Goal: Information Seeking & Learning: Learn about a topic

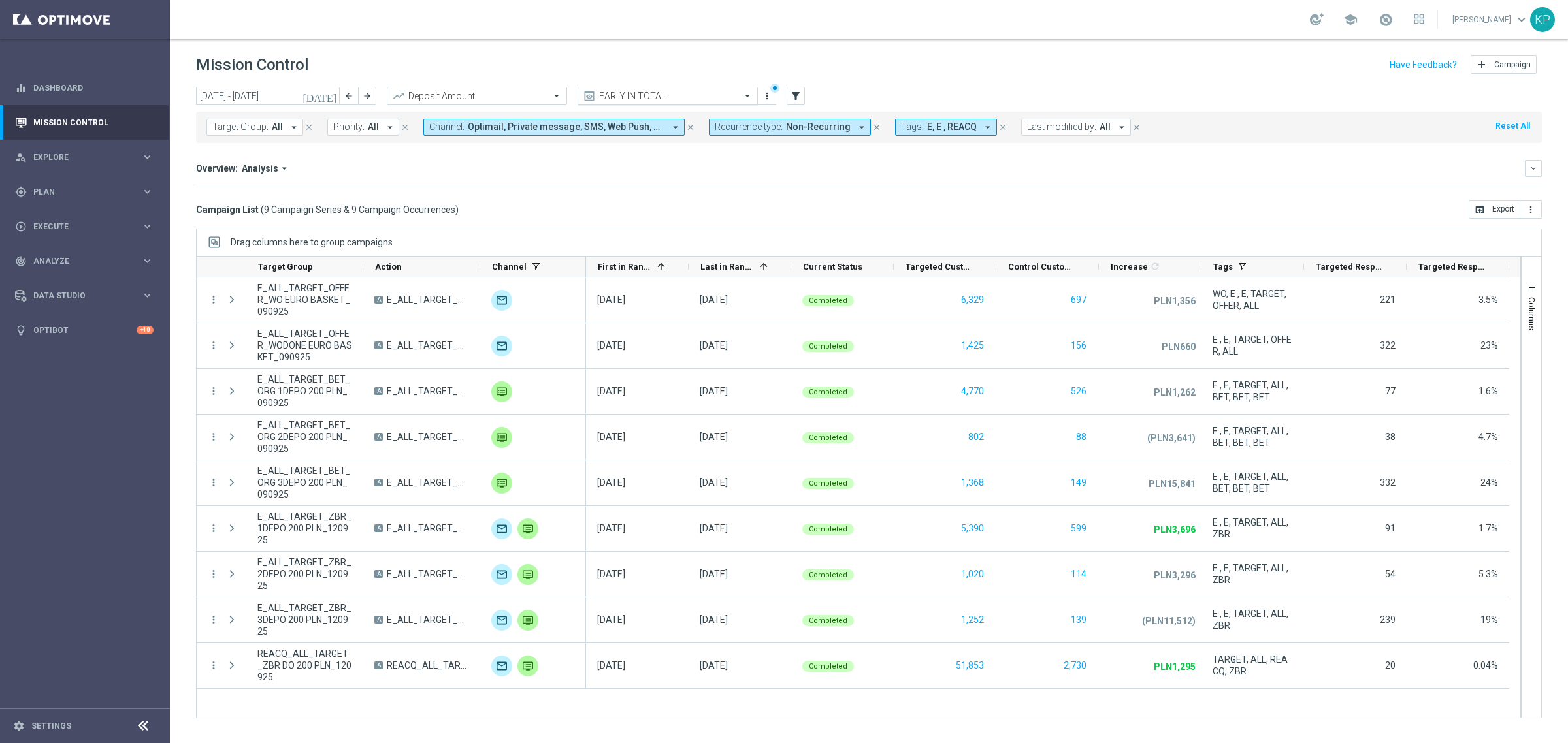
click at [658, 98] on input "text" at bounding box center [655, 96] width 140 height 11
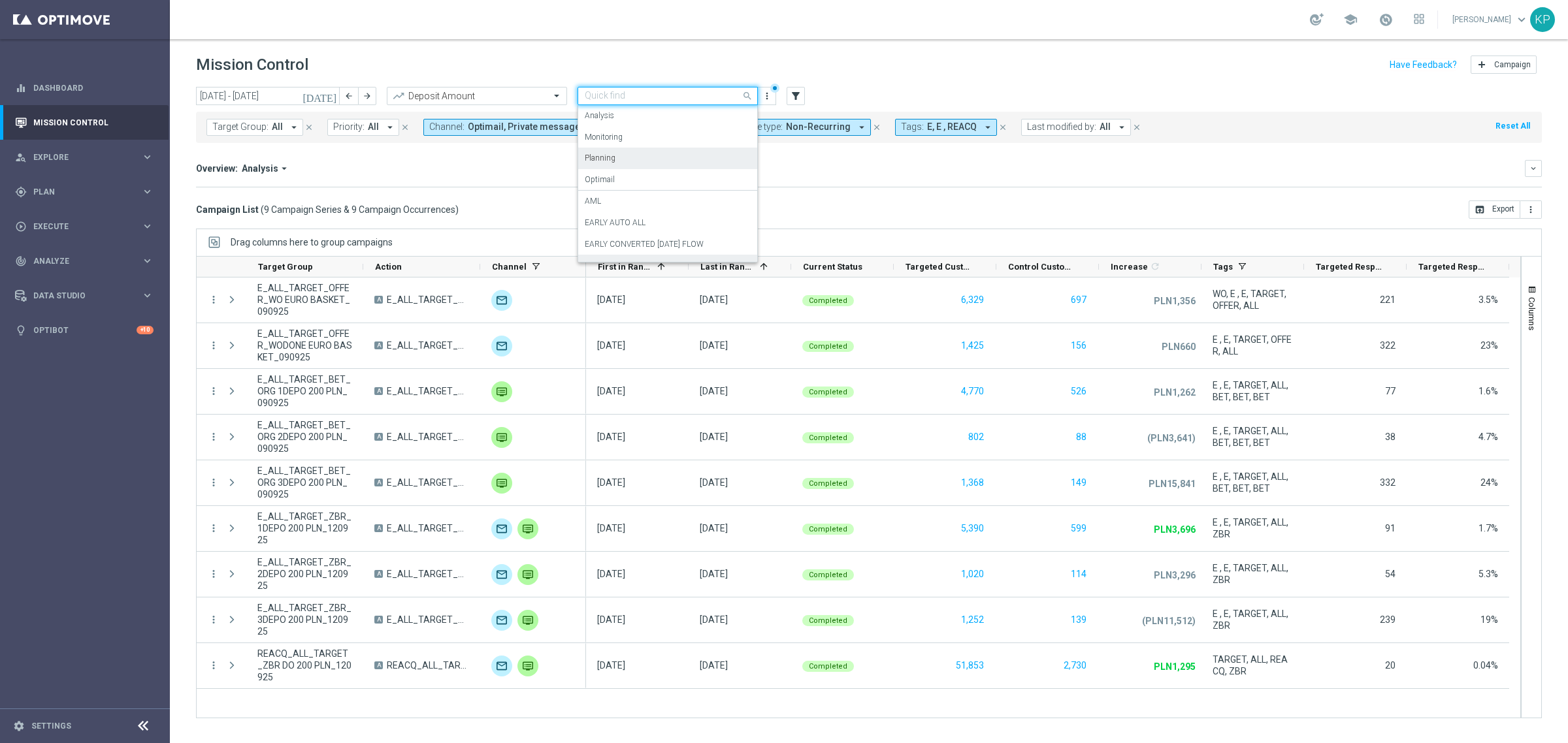
click at [640, 164] on div "Planning" at bounding box center [668, 158] width 166 height 21
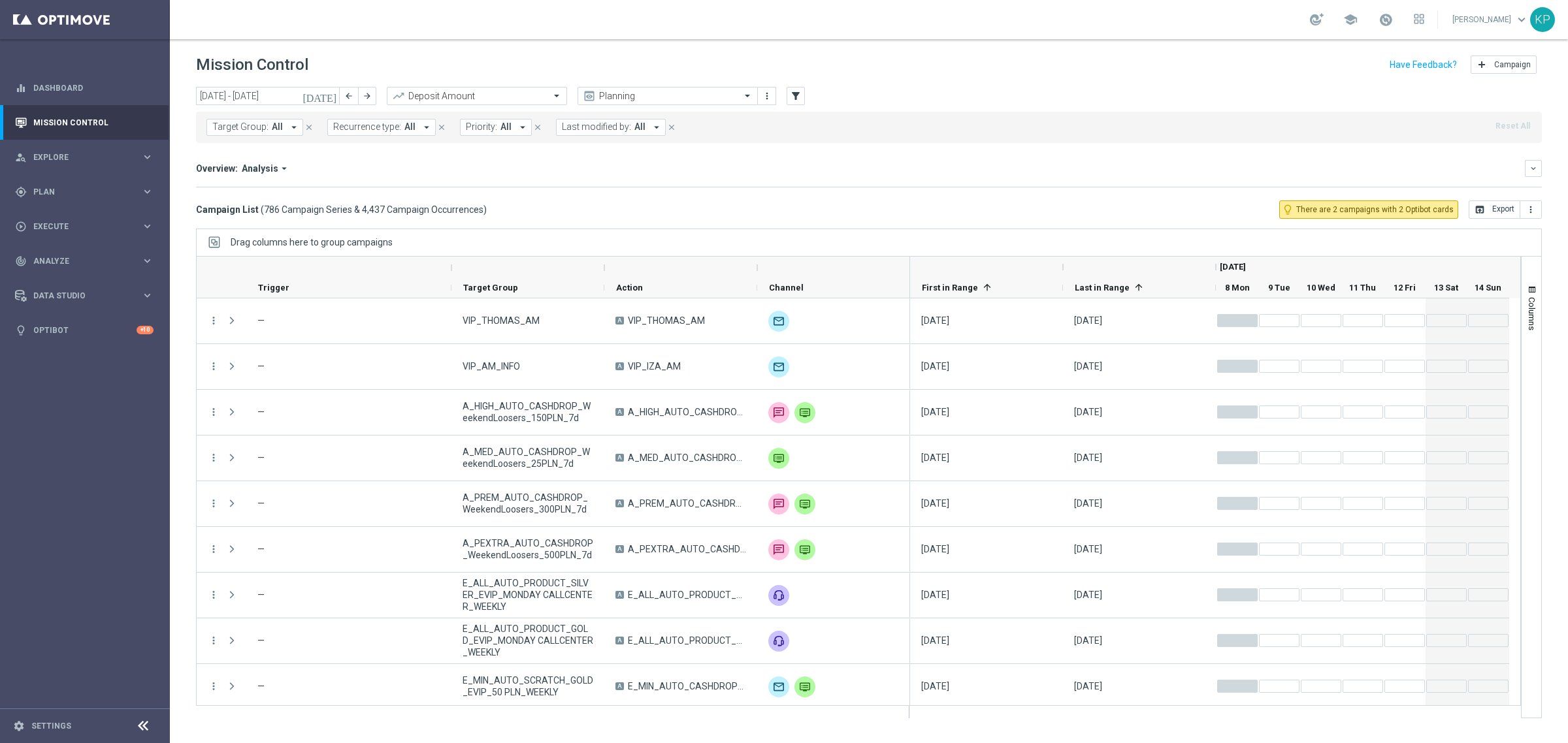
click at [288, 131] on icon "arrow_drop_down" at bounding box center [293, 127] width 12 height 12
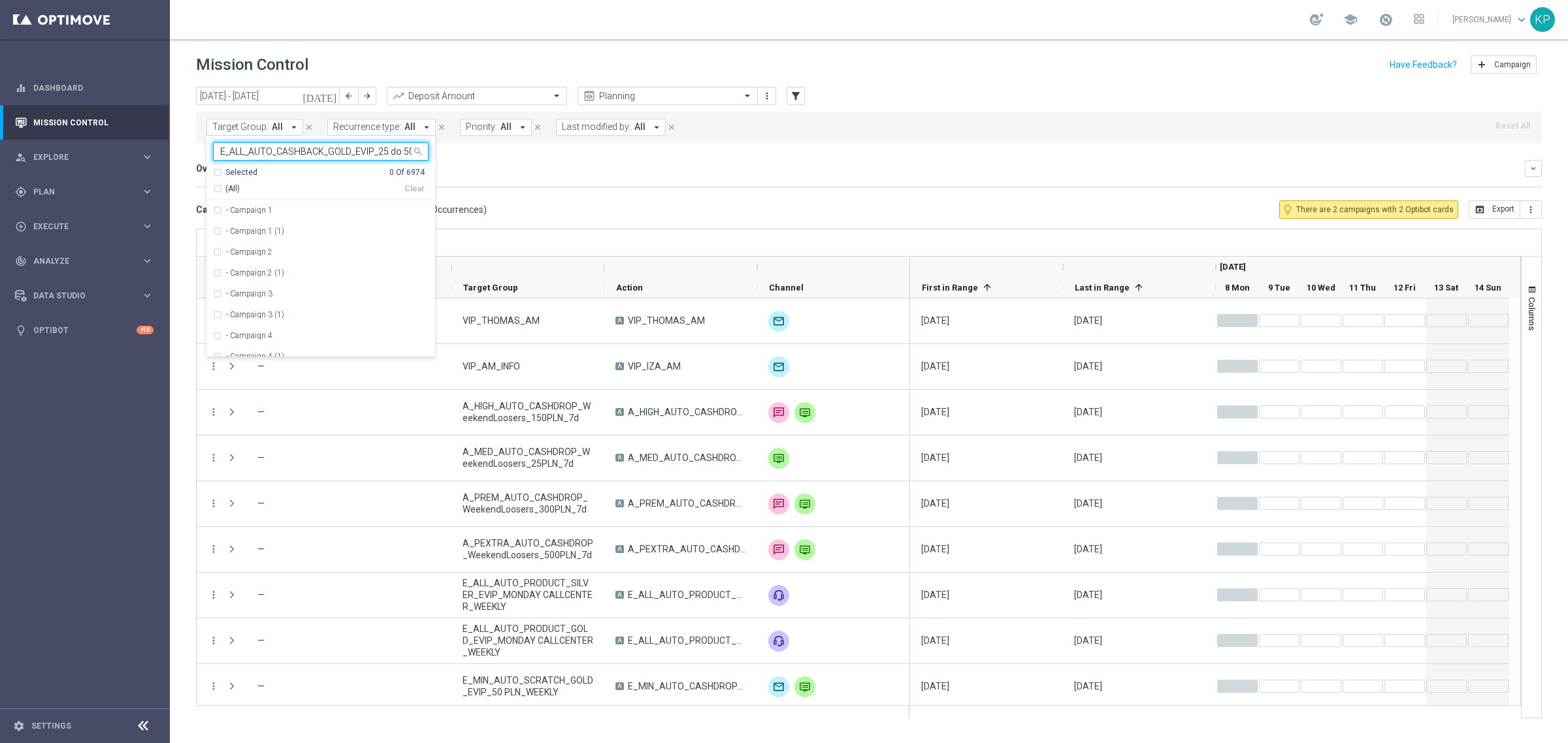
scroll to position [0, 61]
click at [309, 206] on label "E_ALL_AUTO_CASHBACK_GOLD_EVIP_25 do 500 PLN_WEEKLY" at bounding box center [327, 210] width 203 height 7
type input "E_ALL_AUTO_CASHBACK_GOLD_EVIP_25 do 500 PLN_WEEKLY"
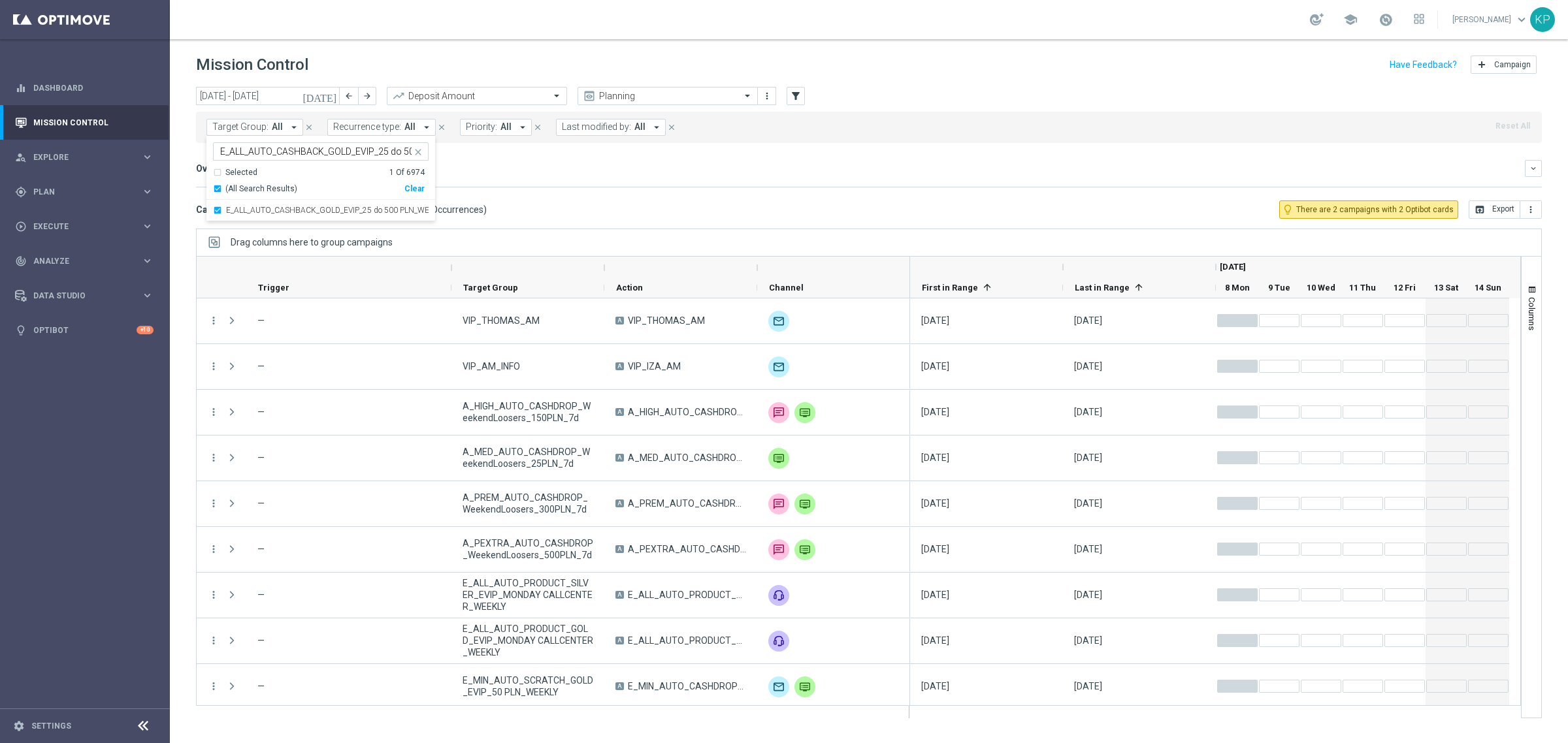
click at [579, 187] on mini-dashboard "Overview: Analysis arrow_drop_down keyboard_arrow_down Increase In Deposit Amou…" at bounding box center [868, 171] width 1346 height 57
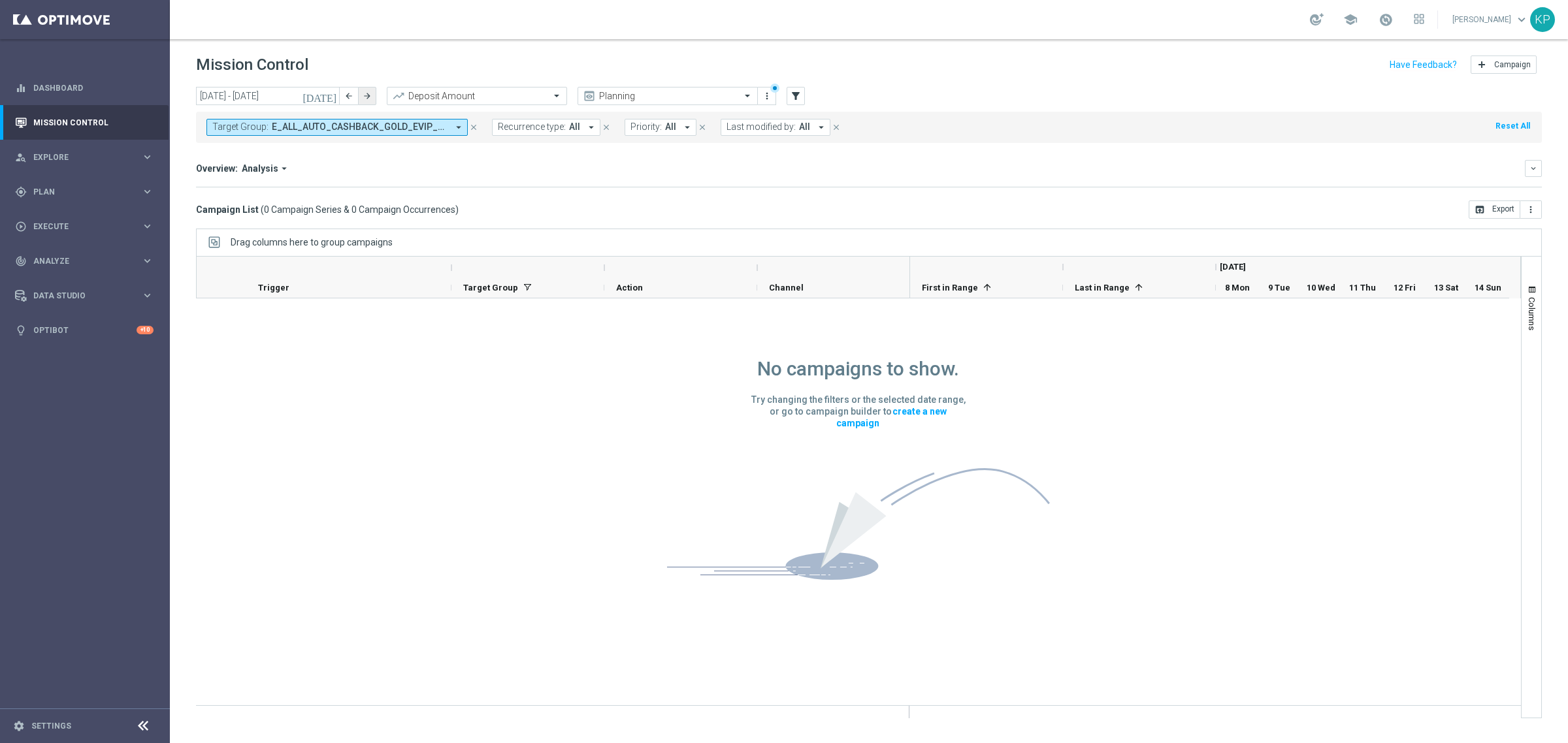
click at [371, 95] on icon "arrow_forward" at bounding box center [367, 96] width 9 height 9
type input "[DATE] - [DATE]"
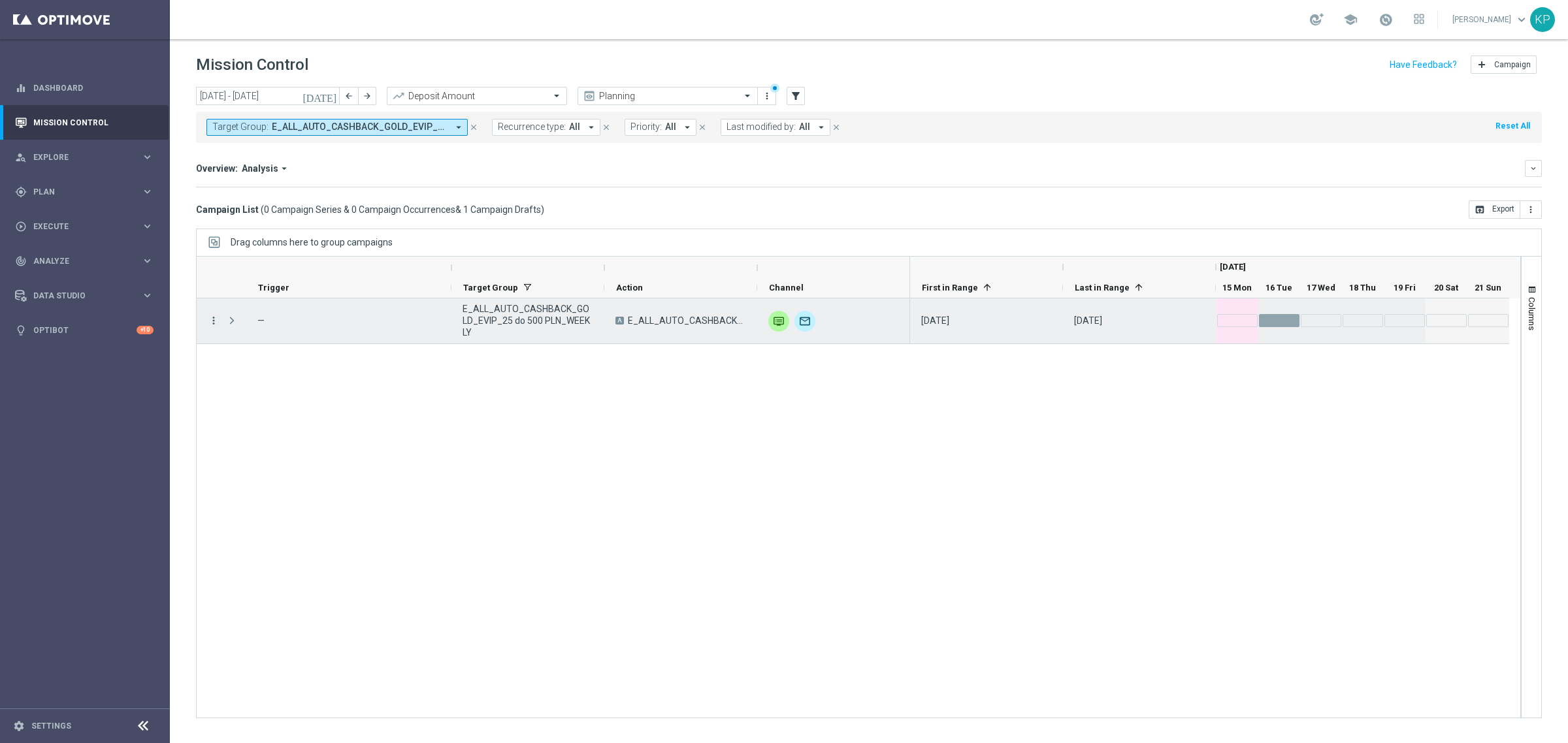
click at [216, 321] on icon "more_vert" at bounding box center [213, 320] width 12 height 12
click at [241, 335] on div "list Campaign Details" at bounding box center [292, 330] width 147 height 18
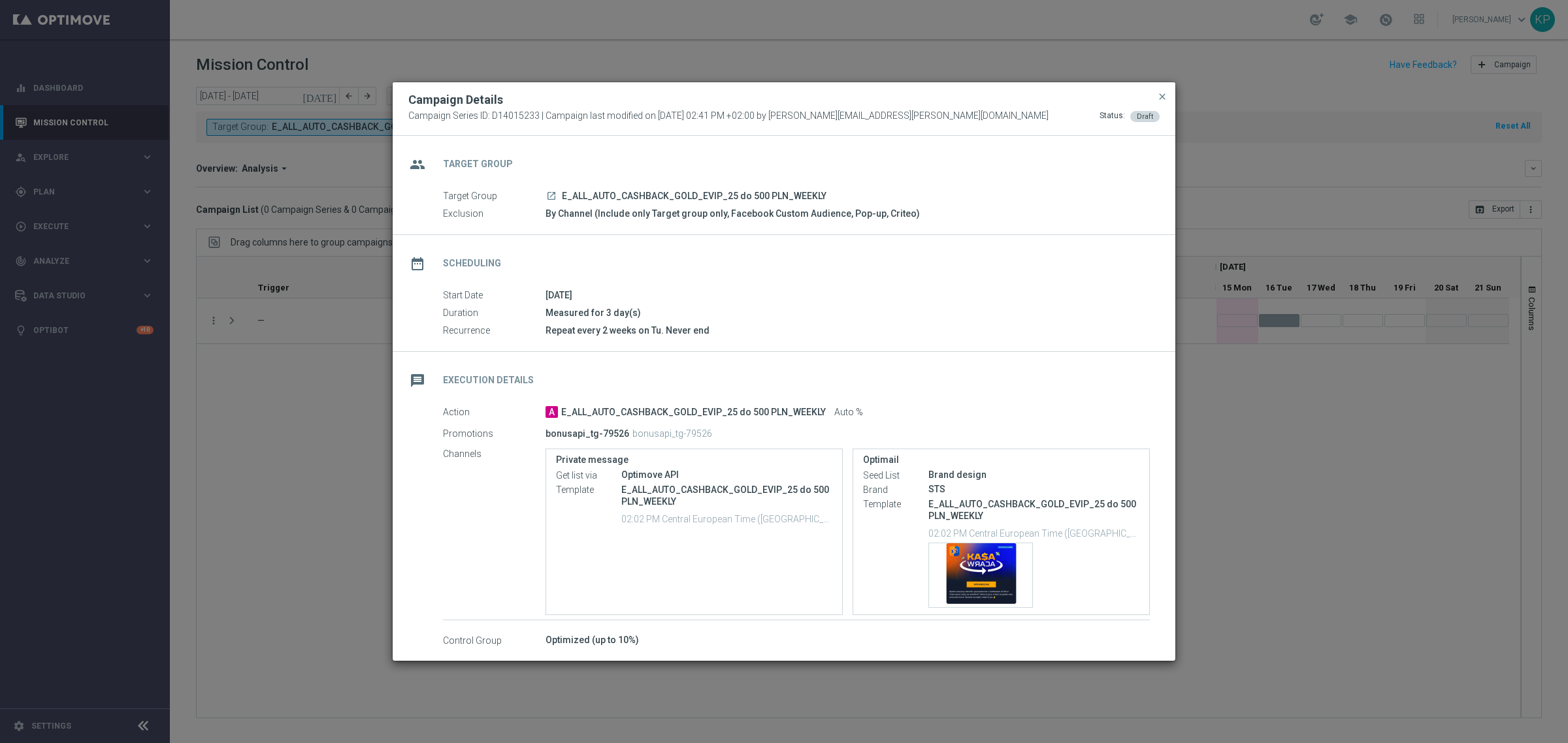
click at [781, 191] on span "E_ALL_AUTO_CASHBACK_GOLD_EVIP_25 do 500 PLN_WEEKLY" at bounding box center [694, 196] width 265 height 12
copy div "E_ALL_AUTO_CASHBACK_GOLD_EVIP_25 do 500 PLN_WEEKLY"
click at [799, 335] on div "Repeat every 2 weeks on Tu. Never end" at bounding box center [847, 330] width 604 height 13
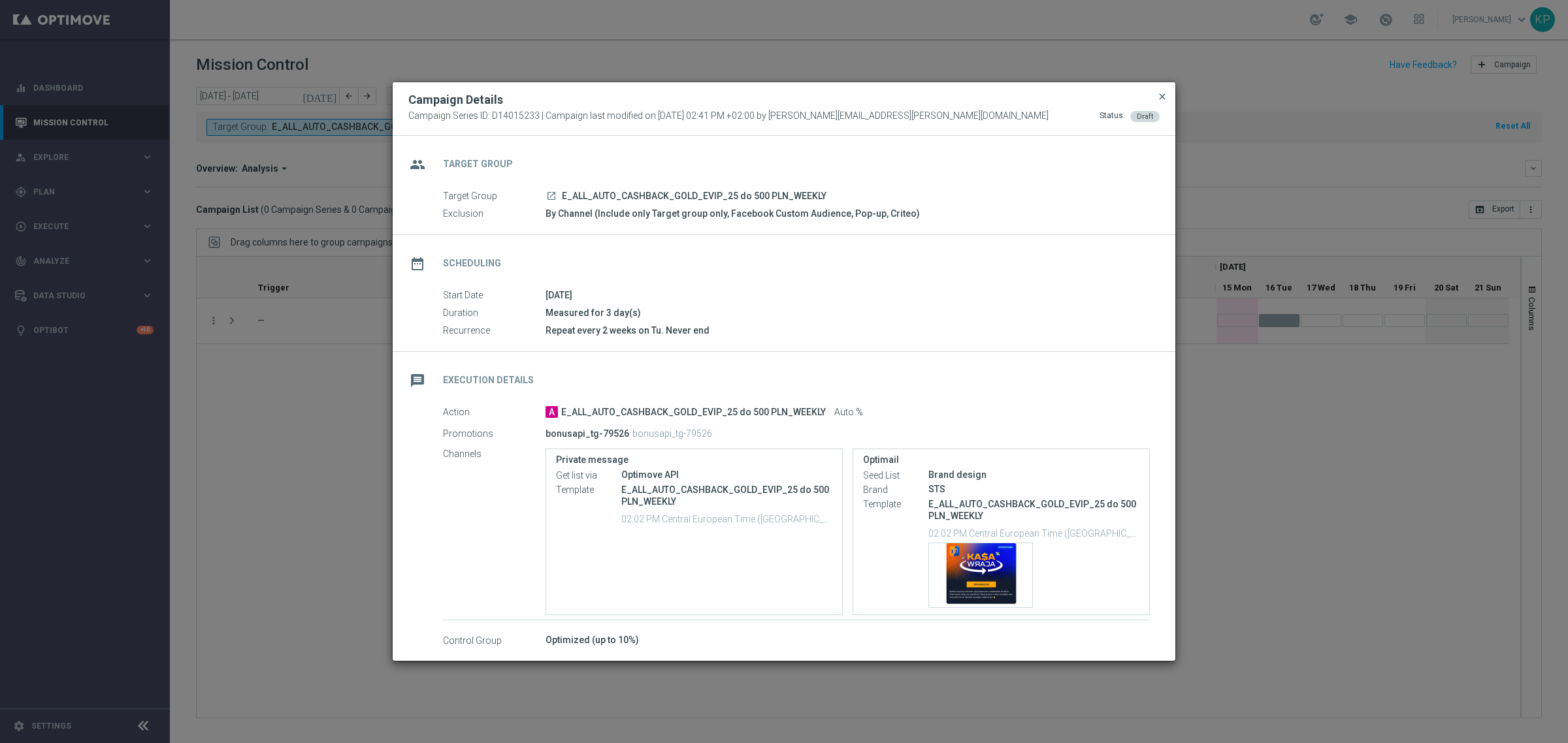
click at [1159, 99] on span "close" at bounding box center [1161, 96] width 10 height 10
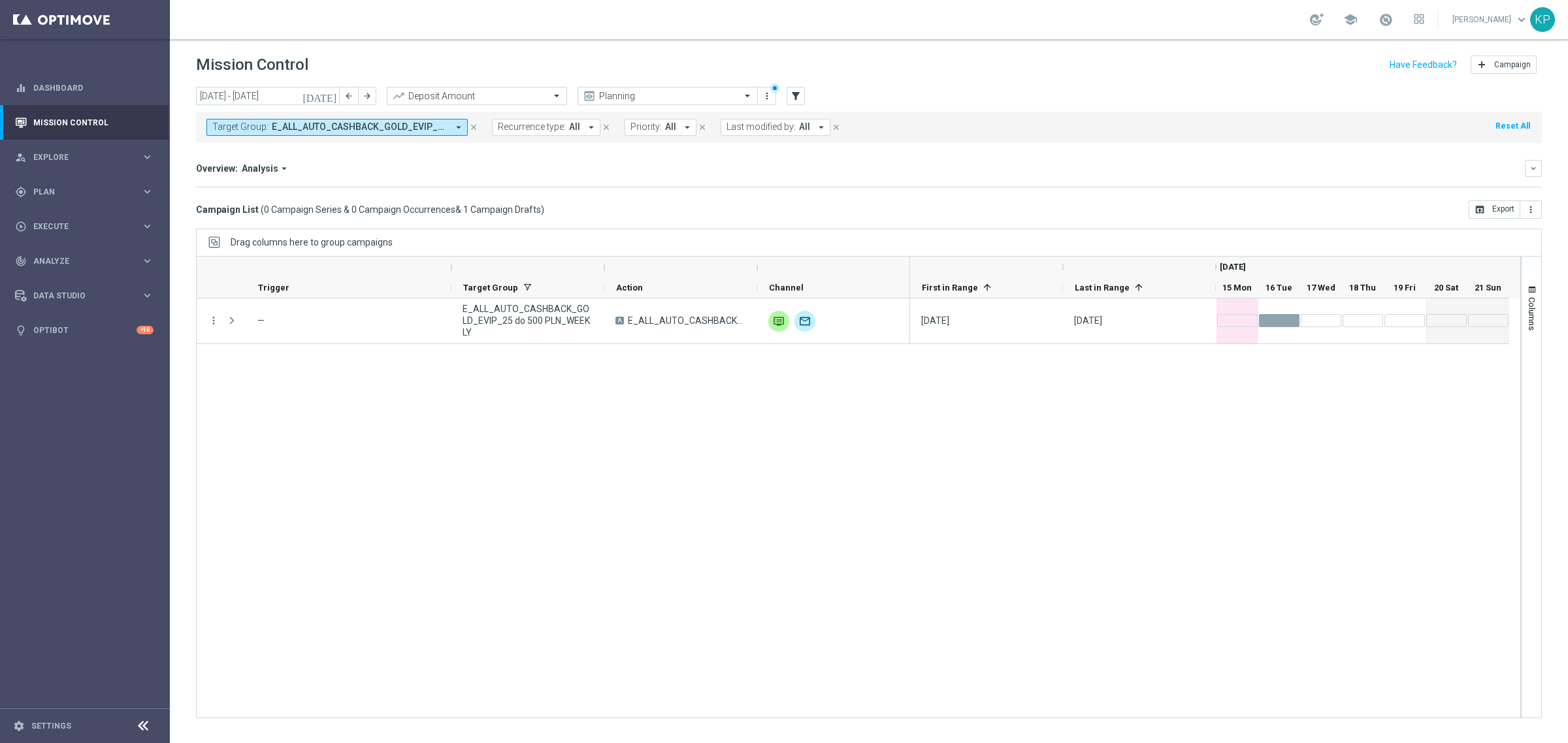
click at [279, 127] on span "E_ALL_AUTO_CASHBACK_GOLD_EVIP_25 do 500 PLN_WEEKLY" at bounding box center [360, 127] width 176 height 11
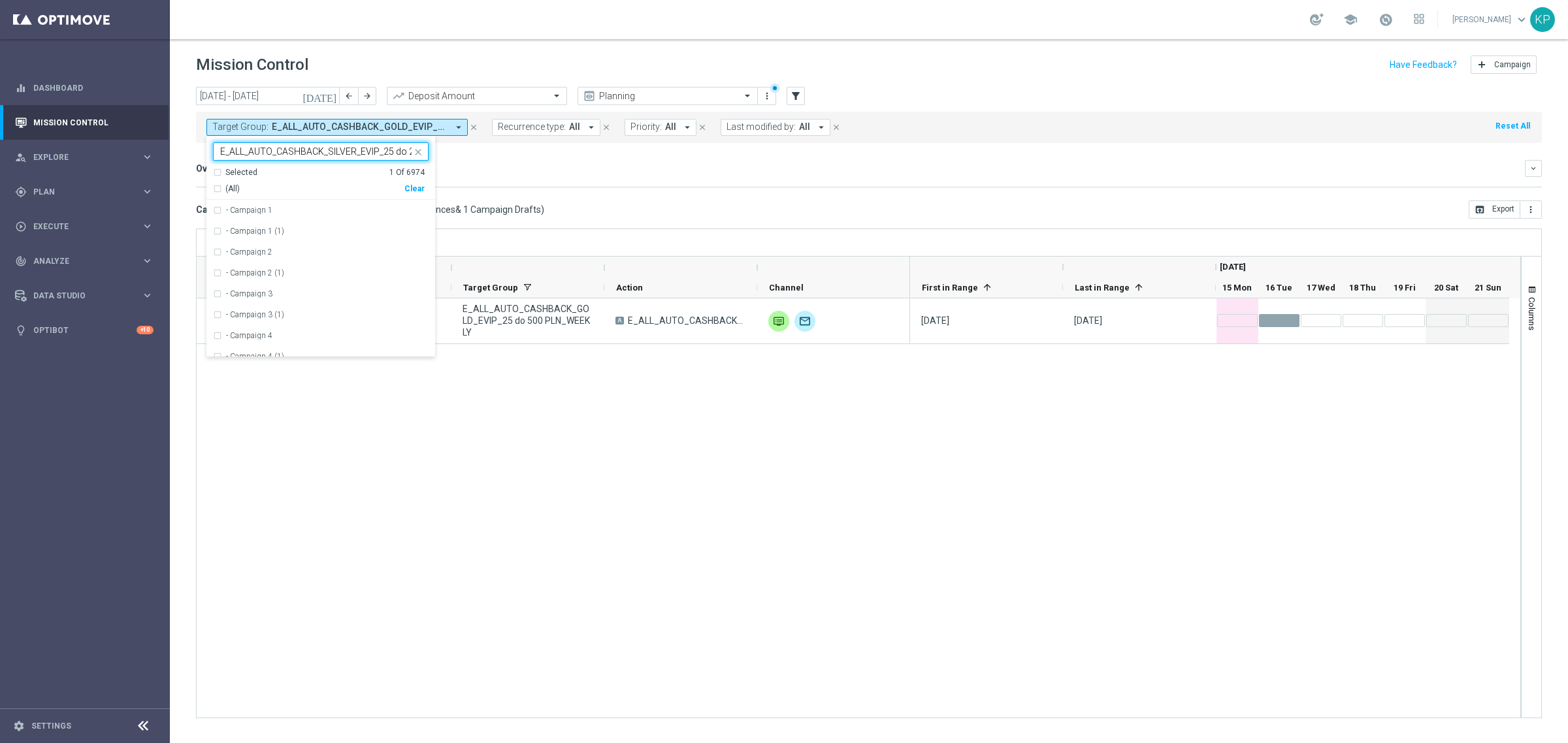
scroll to position [0, 66]
click at [276, 213] on label "E_ALL_AUTO_CASHBACK_SILVER_EVIP_25 do 250 PLN_WEEKLY" at bounding box center [327, 210] width 203 height 7
type input "E_ALL_AUTO_CASHBACK_SILVER_EVIP_25 do 250 PLN_WEEKLY"
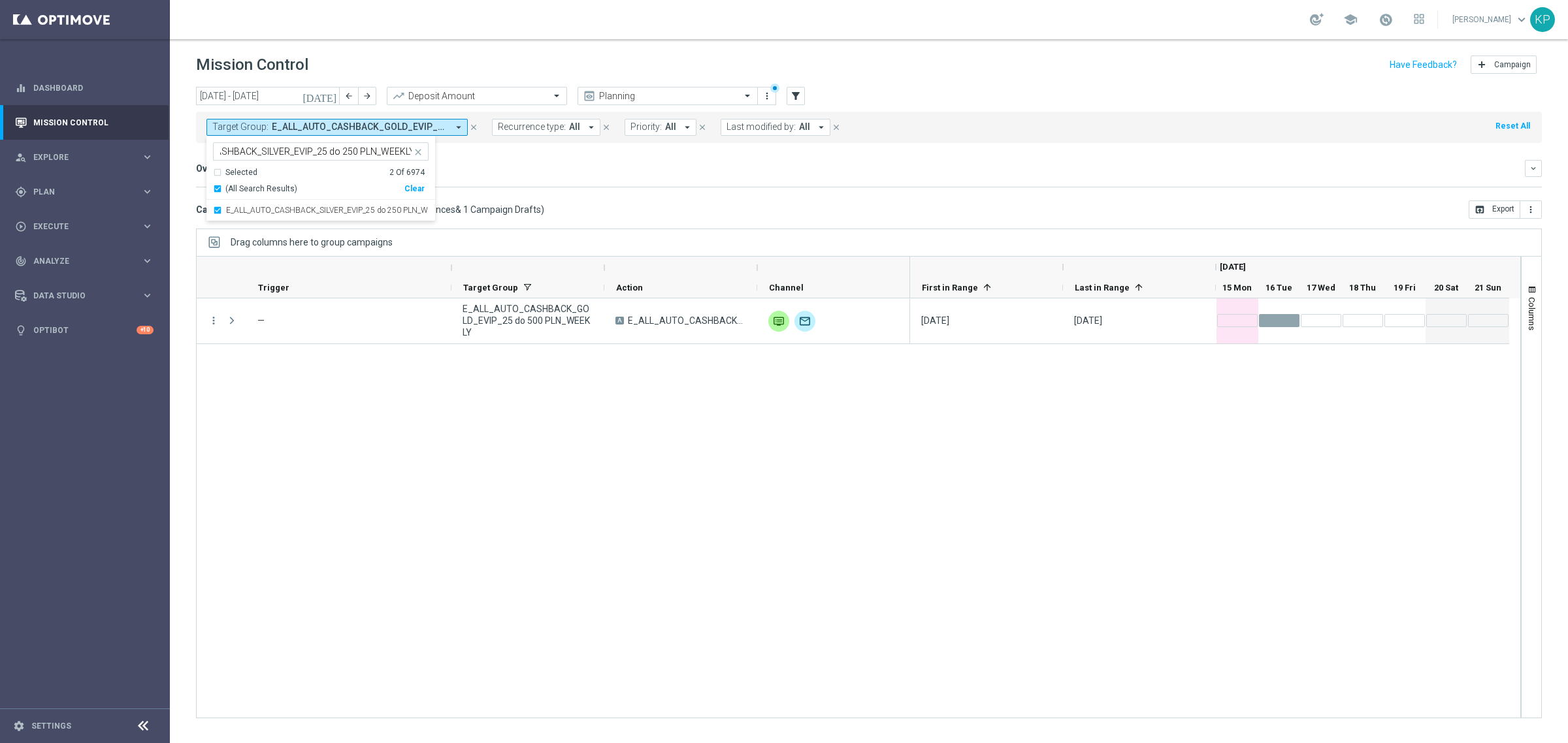
scroll to position [0, 0]
click at [638, 214] on div "Campaign List ( 0 Campaign Series & 0 Campaign Occurrences & 1 Campaign Drafts …" at bounding box center [868, 209] width 1346 height 18
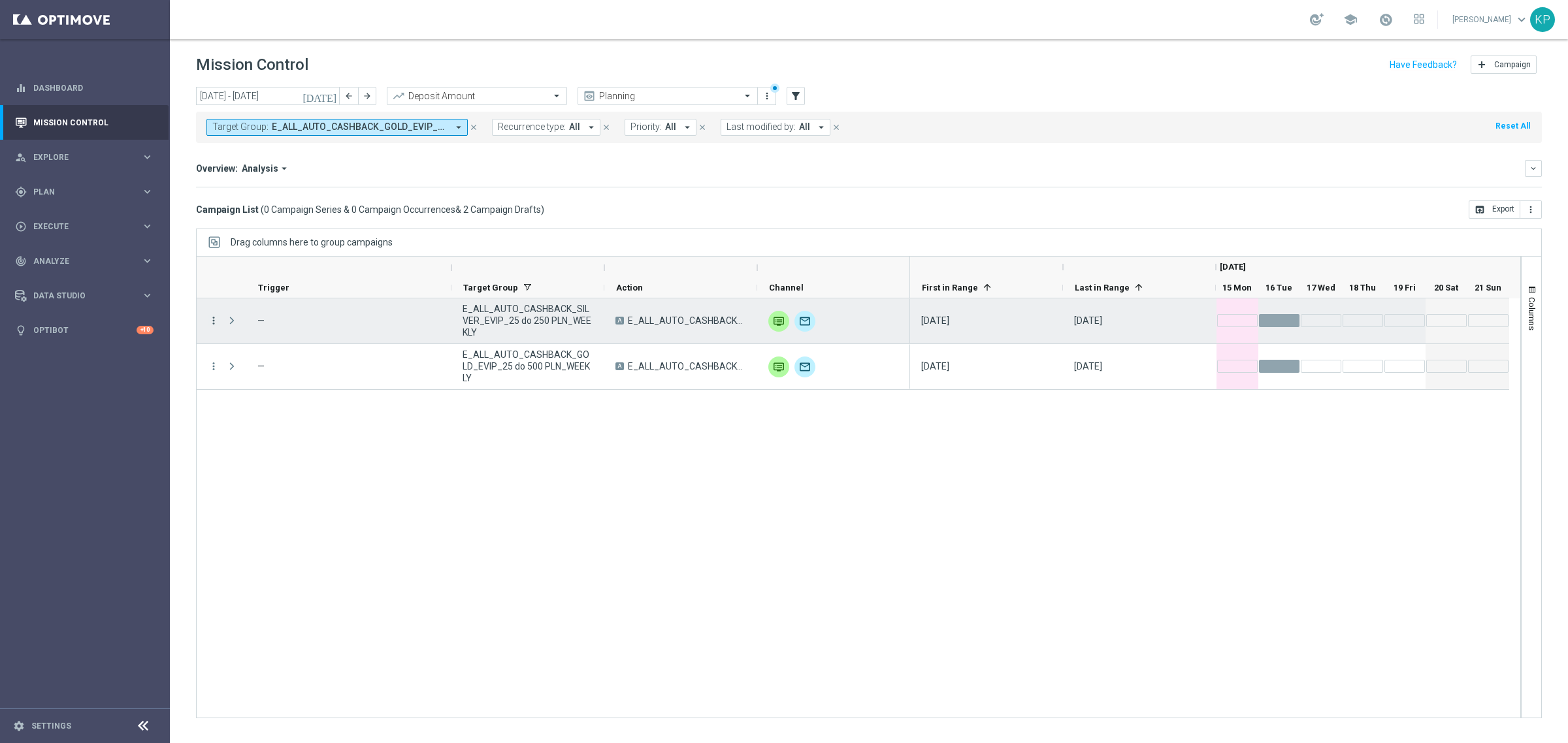
click at [219, 321] on div "more_vert — E_ALL_AUTO_CASHBACK_SILVER_EVIP_25 do 250 PLN_WEEKLY A E_ALL_AUTO_C…" at bounding box center [552, 322] width 713 height 46
click at [214, 321] on icon "more_vert" at bounding box center [213, 320] width 12 height 12
click at [256, 333] on span "Campaign Details" at bounding box center [272, 330] width 66 height 9
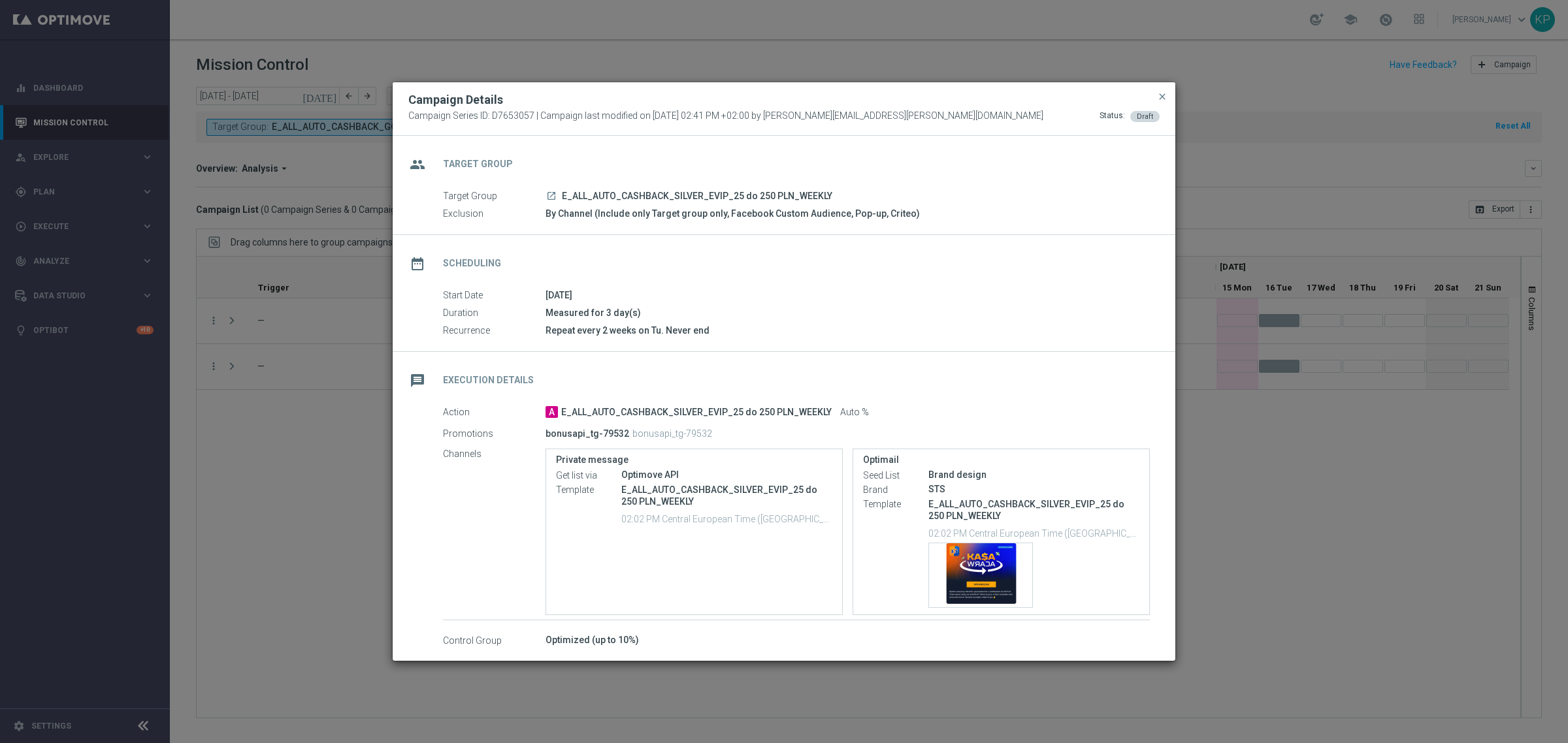
click at [840, 320] on div "Duration Measured for 3 day(s)" at bounding box center [796, 313] width 707 height 15
click at [1268, 489] on modal-container "Campaign Details Campaign Series ID: D7653057 | Campaign last modified on [DATE…" at bounding box center [784, 372] width 1568 height 743
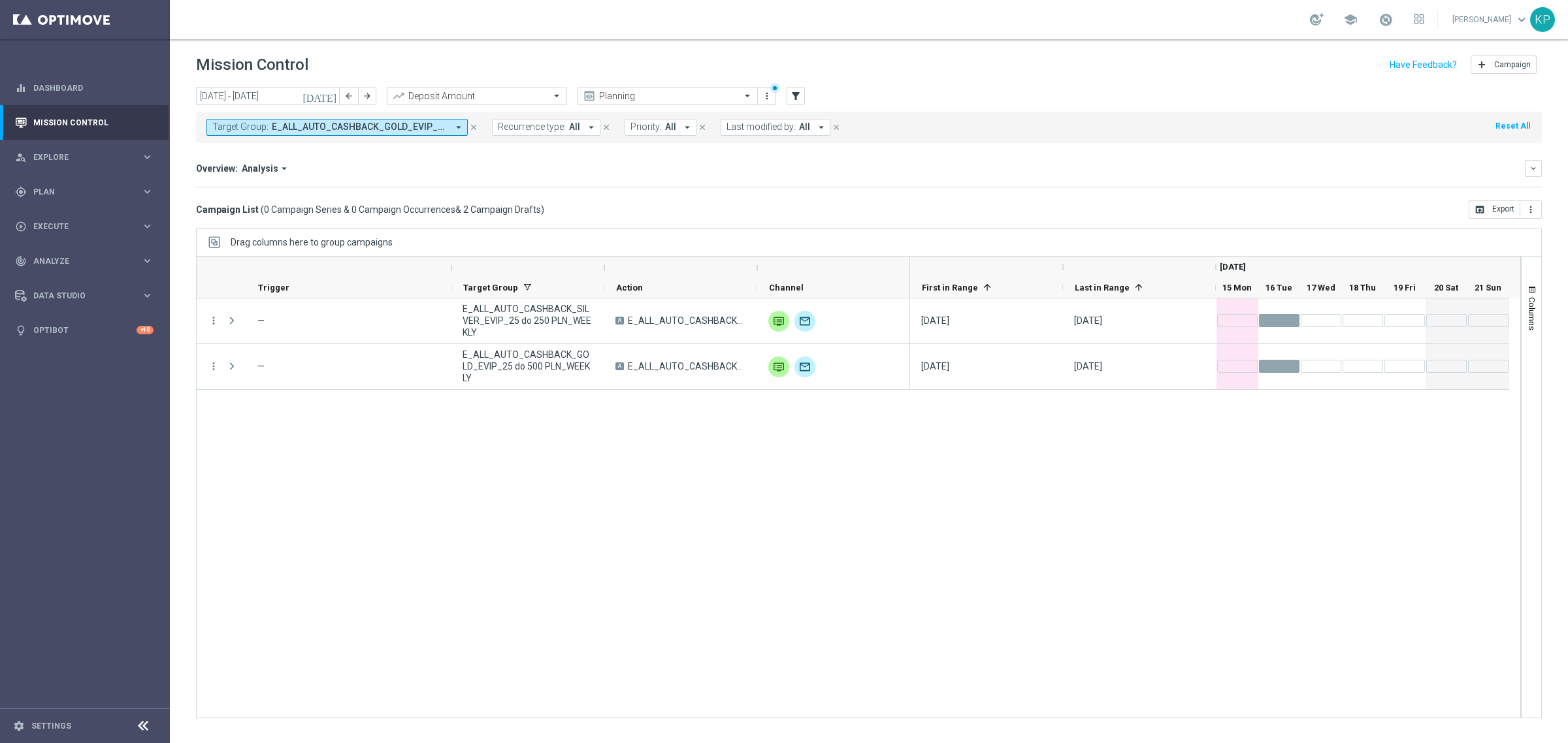
click at [1009, 88] on div "[DATE] [DATE] - [DATE] arrow_back arrow_forward Deposit Amount trending_up Plan…" at bounding box center [868, 96] width 1346 height 19
